Goal: Information Seeking & Learning: Learn about a topic

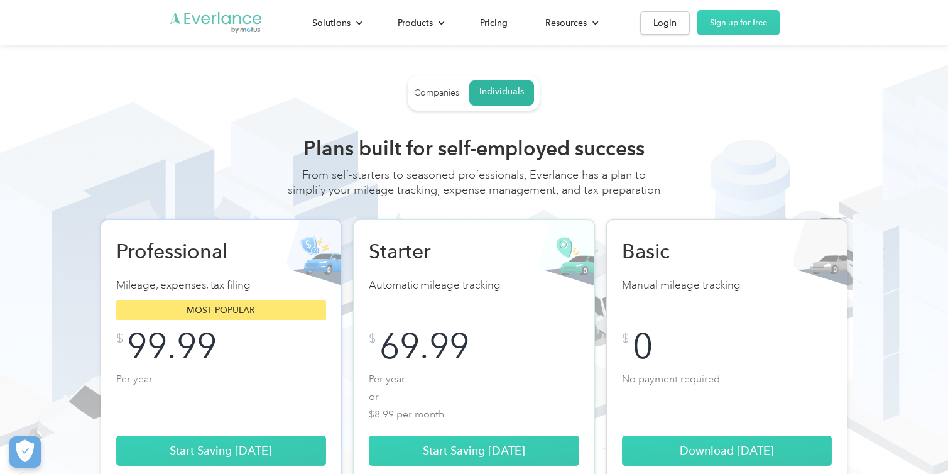
click at [210, 21] on img "Go to homepage" at bounding box center [216, 23] width 94 height 24
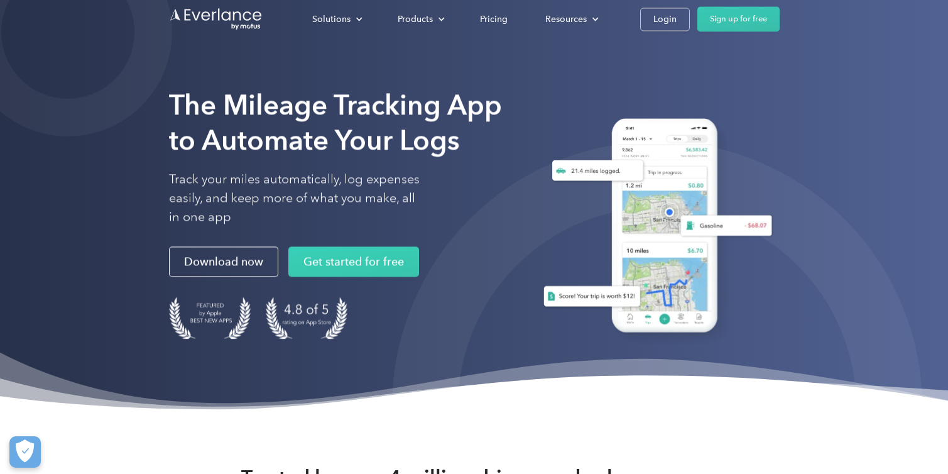
click at [489, 8] on div "Solutions For companies Easy vehicle reimbursements For self-employed Maximize …" at bounding box center [474, 18] width 611 height 45
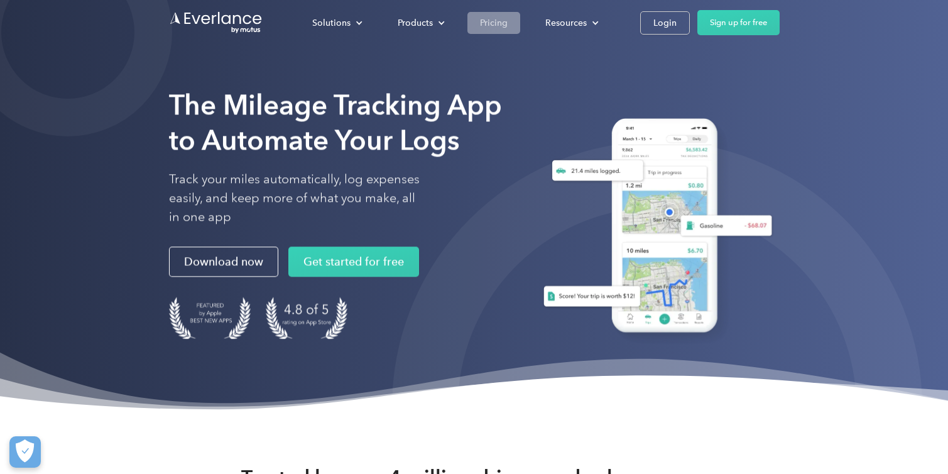
click at [489, 19] on div "Pricing" at bounding box center [494, 23] width 28 height 16
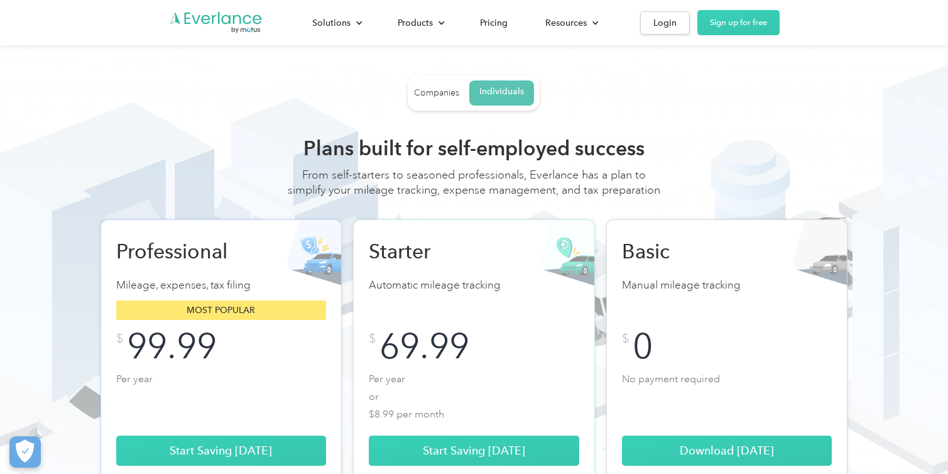
click at [495, 100] on link "Individuals" at bounding box center [501, 92] width 65 height 25
click at [217, 18] on img "Go to homepage" at bounding box center [216, 23] width 94 height 24
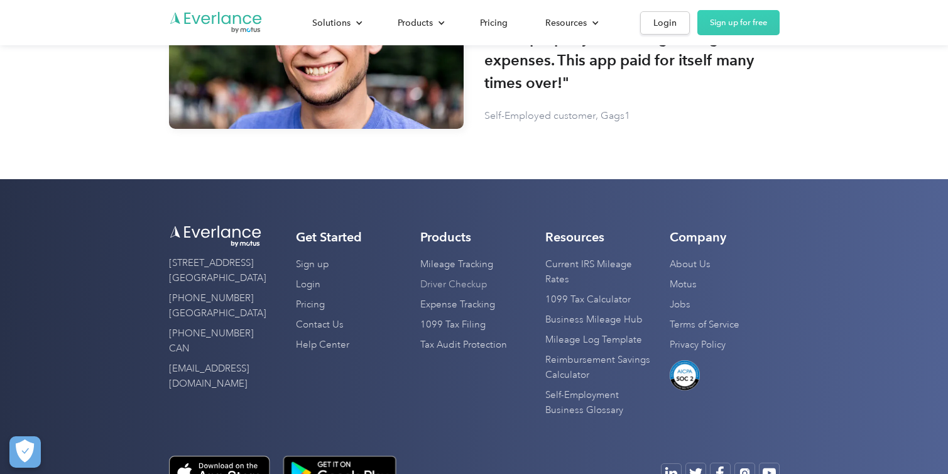
scroll to position [3000, 0]
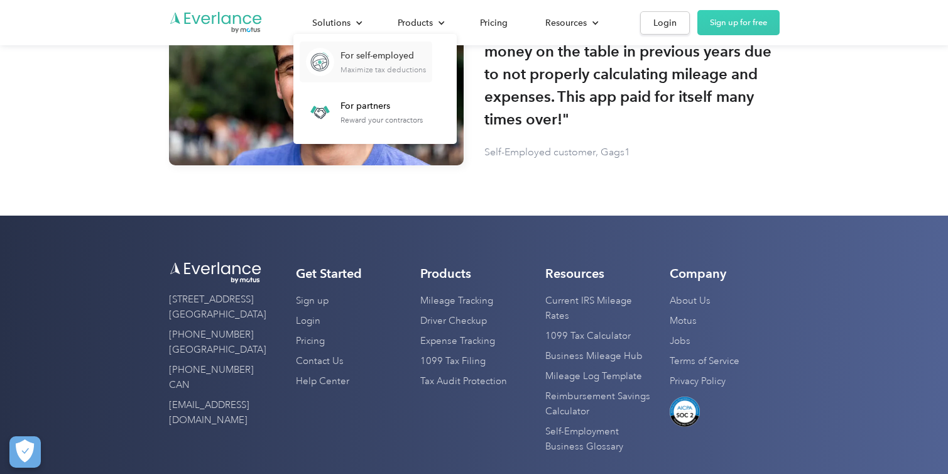
click at [337, 58] on link "For self-employed Maximize tax deductions" at bounding box center [366, 61] width 133 height 41
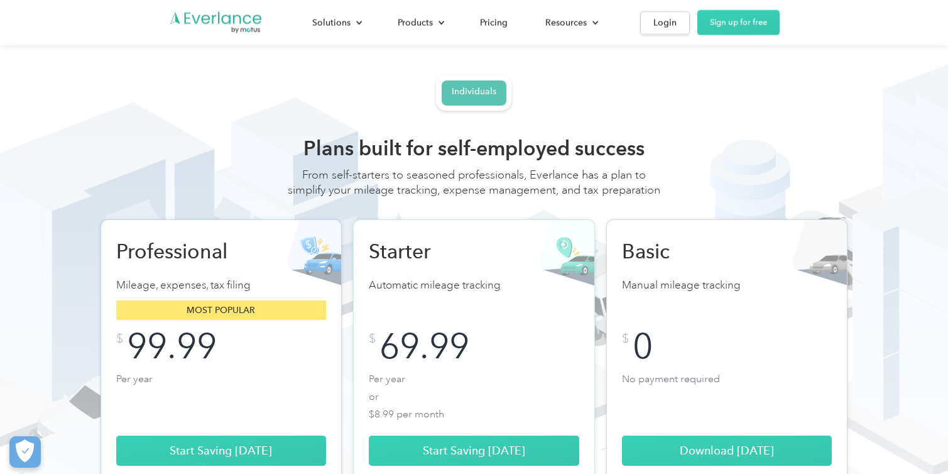
click at [486, 85] on link "Individuals" at bounding box center [474, 92] width 65 height 25
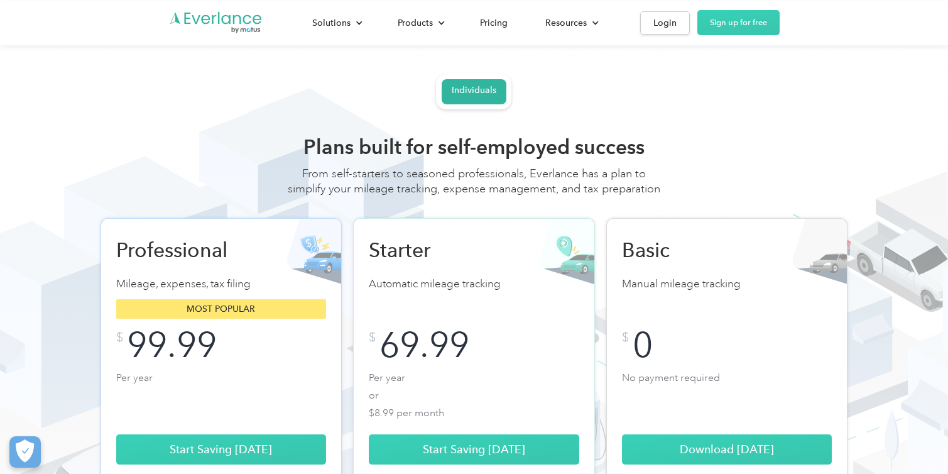
scroll to position [2, 0]
click at [492, 22] on div "Pricing" at bounding box center [494, 23] width 28 height 16
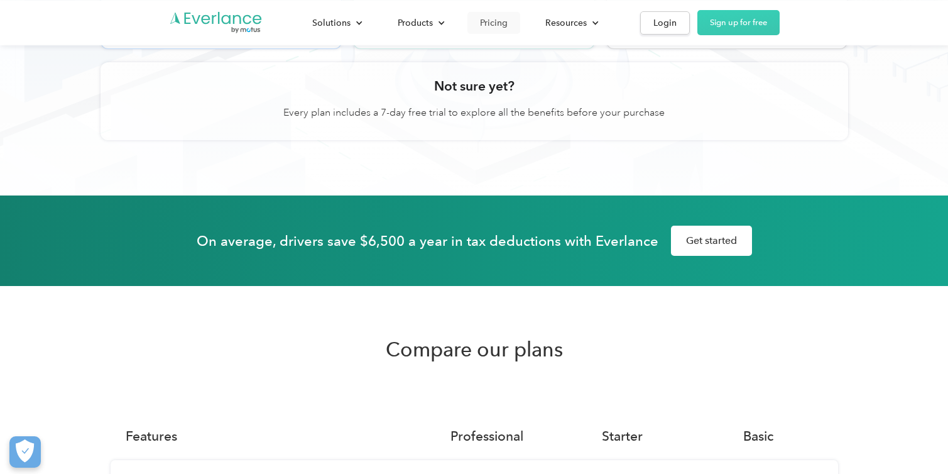
click at [492, 22] on div "Pricing" at bounding box center [494, 23] width 28 height 16
click at [429, 11] on div "Solutions For companies Easy vehicle reimbursements For self-employed Maximize …" at bounding box center [536, 22] width 486 height 25
click at [240, 16] on img "Go to homepage" at bounding box center [216, 23] width 94 height 24
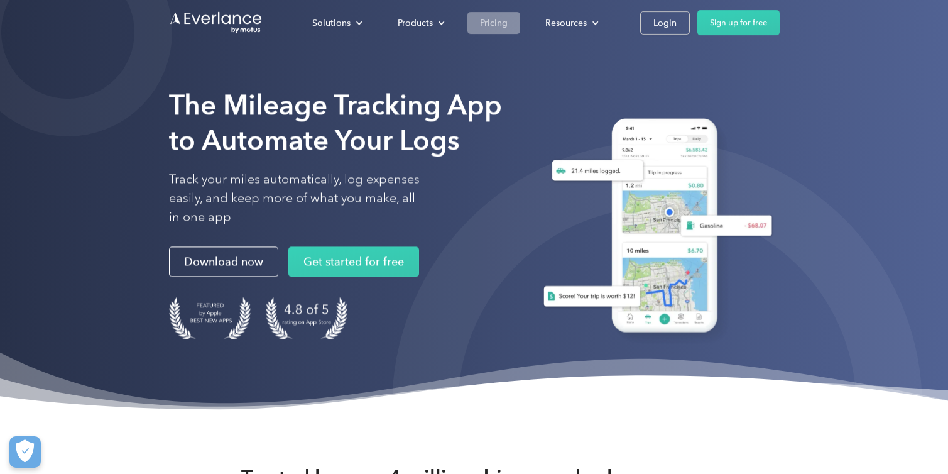
click at [501, 14] on div "Pricing" at bounding box center [494, 22] width 28 height 16
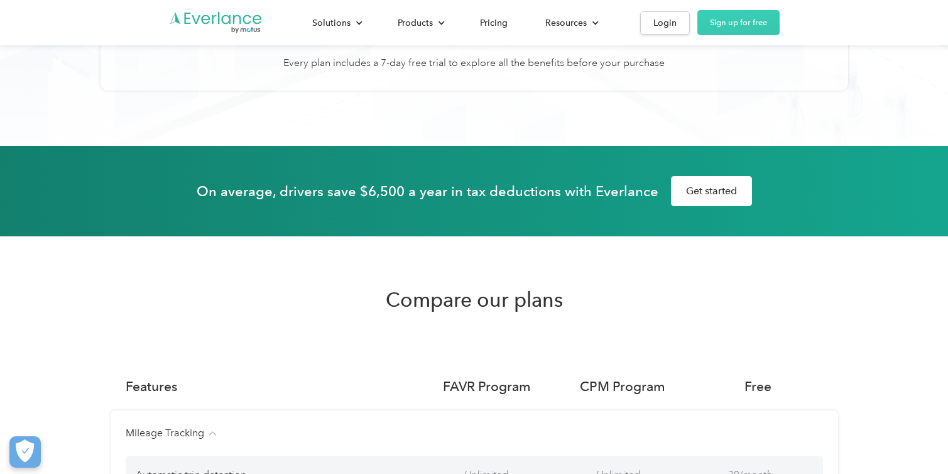
scroll to position [716, 0]
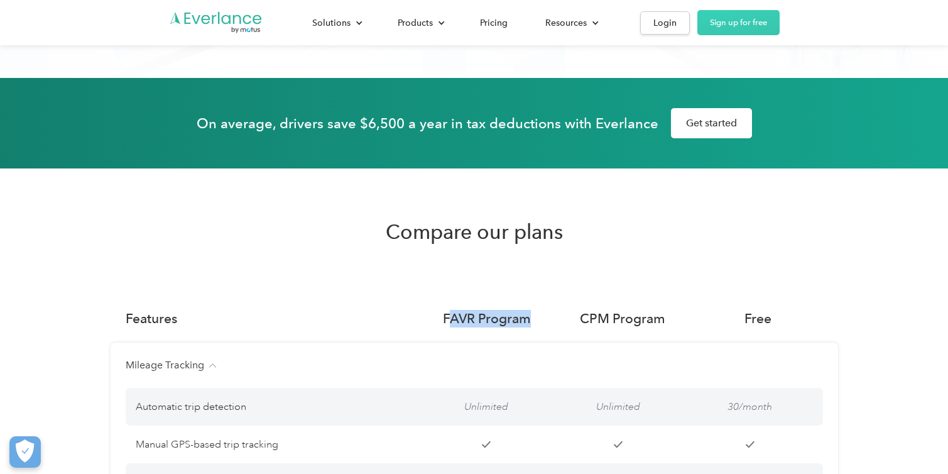
drag, startPoint x: 449, startPoint y: 325, endPoint x: 556, endPoint y: 327, distance: 106.2
click at [556, 327] on div "Features FAVR Program CPM Program Free" at bounding box center [475, 319] width 728 height 48
click at [607, 325] on div "CPM Program" at bounding box center [622, 319] width 85 height 18
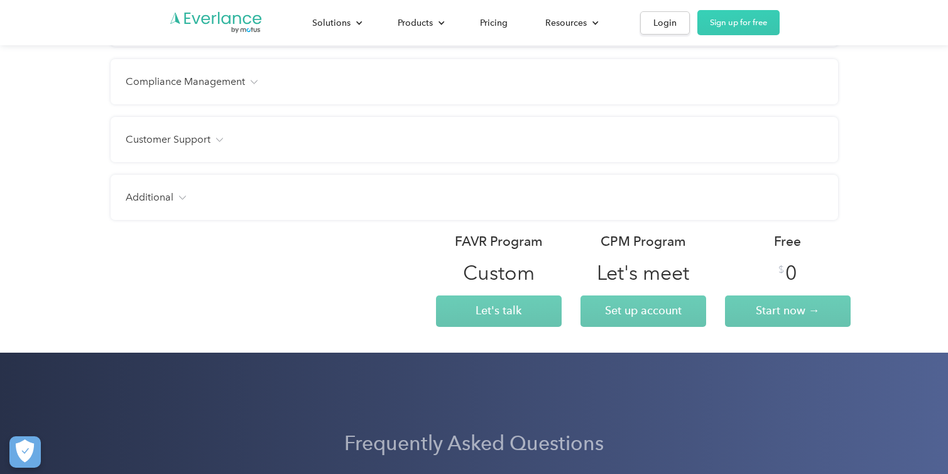
scroll to position [1677, 0]
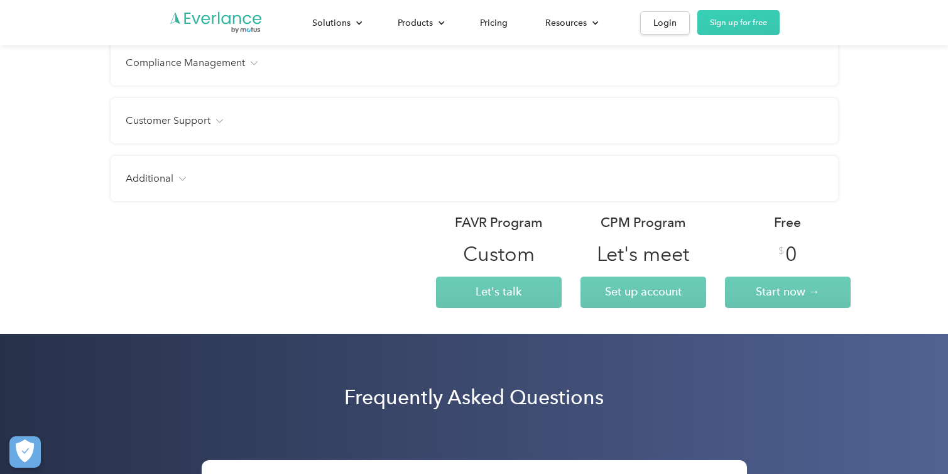
scroll to position [1739, 0]
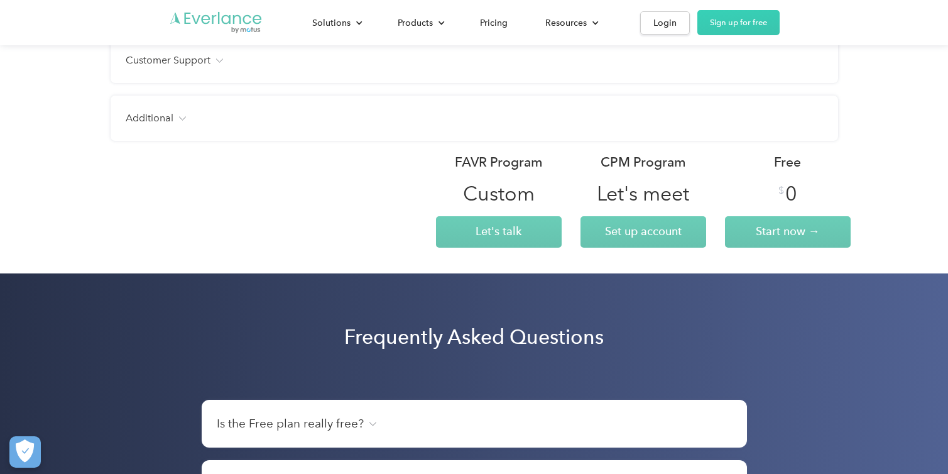
click at [229, 32] on img "Go to homepage" at bounding box center [216, 23] width 94 height 24
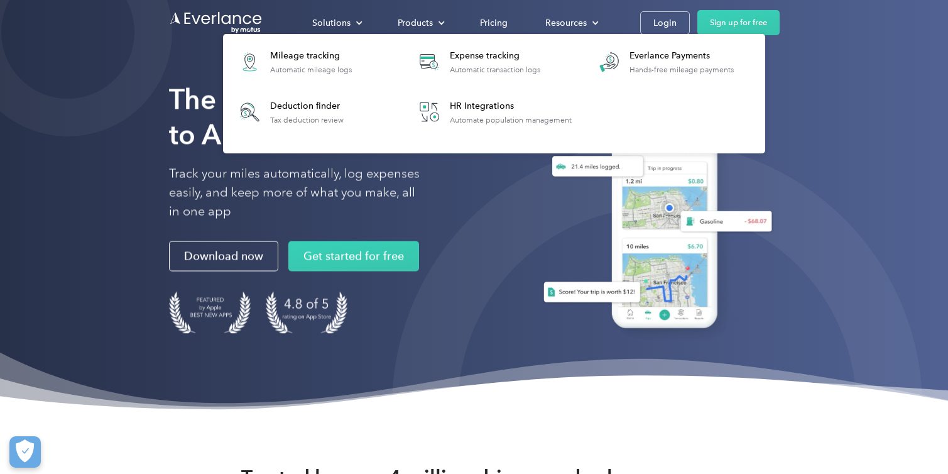
click at [456, 89] on div "Mileage tracking Automatic mileage logs FAVR program Fixed & Variable Rate reim…" at bounding box center [494, 93] width 542 height 119
click at [459, 103] on div "HR Integrations" at bounding box center [511, 106] width 122 height 13
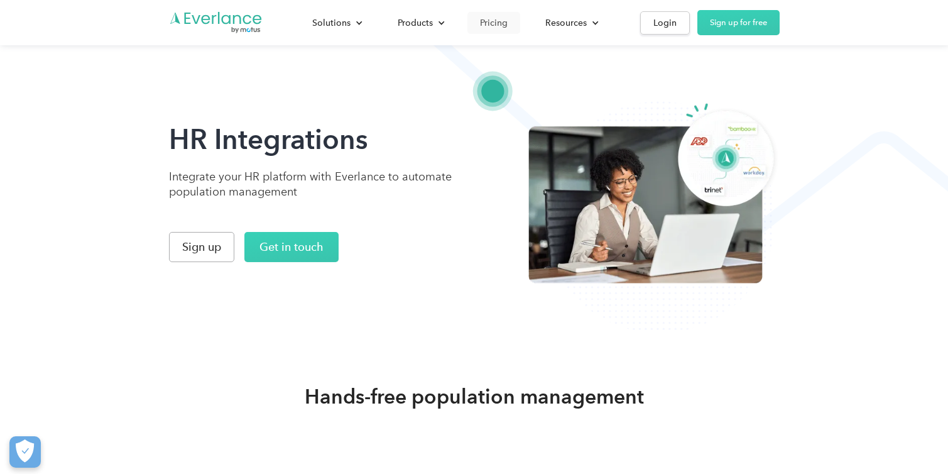
click at [497, 26] on div "Pricing" at bounding box center [494, 23] width 28 height 16
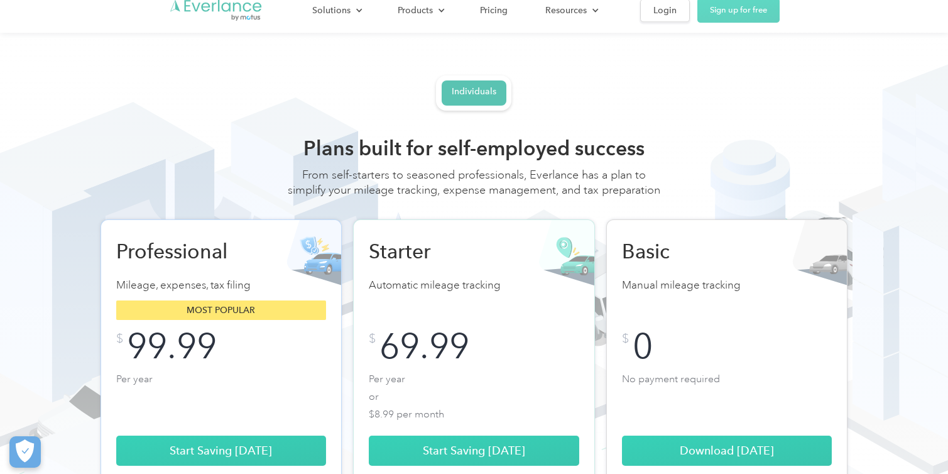
click at [480, 94] on div "Individuals" at bounding box center [474, 91] width 45 height 11
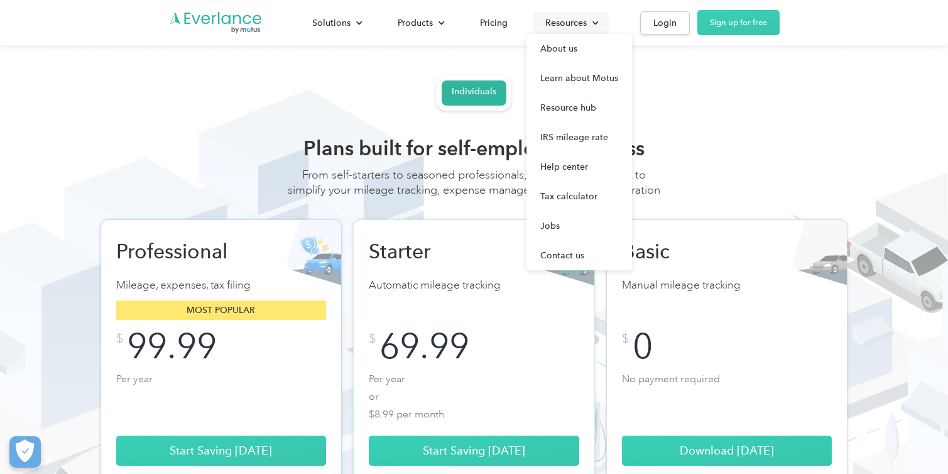
click at [552, 21] on div "Resources" at bounding box center [565, 23] width 41 height 16
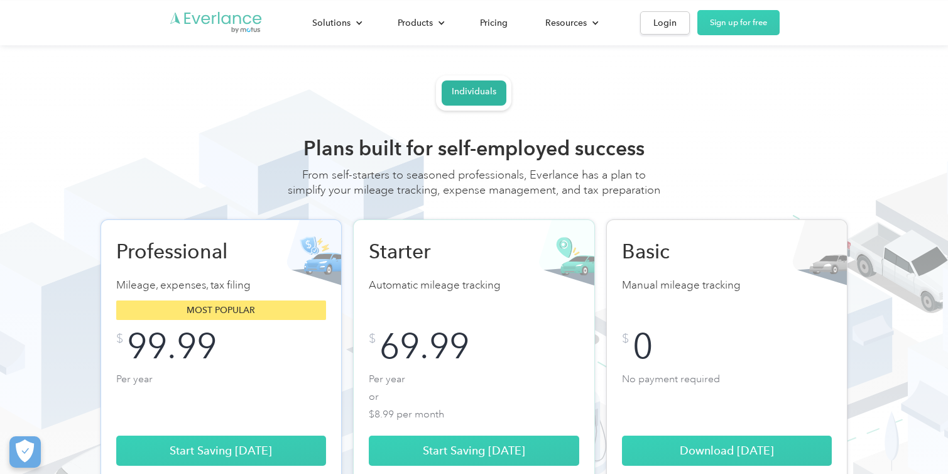
click at [223, 18] on img "Go to homepage" at bounding box center [216, 23] width 94 height 24
